Goal: Check status

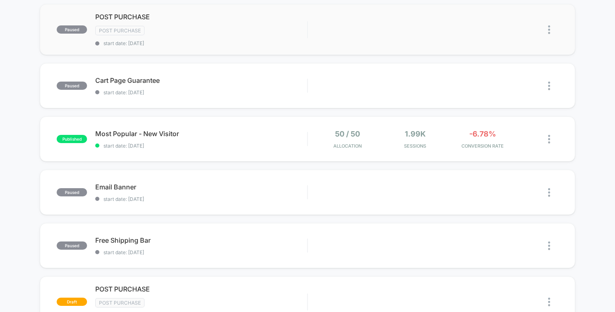
scroll to position [88, 0]
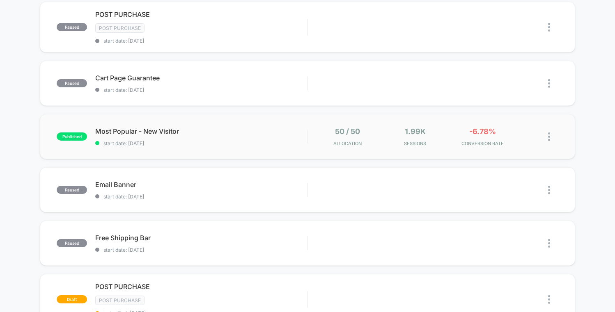
click at [308, 137] on div "50 / 50 Allocation 1.99k Sessions -6.78% CONVERSION RATE" at bounding box center [433, 136] width 250 height 19
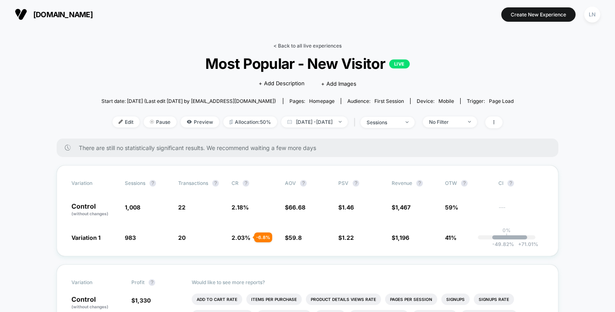
click at [294, 43] on link "< Back to all live experiences" at bounding box center [307, 46] width 68 height 6
